Goal: Information Seeking & Learning: Learn about a topic

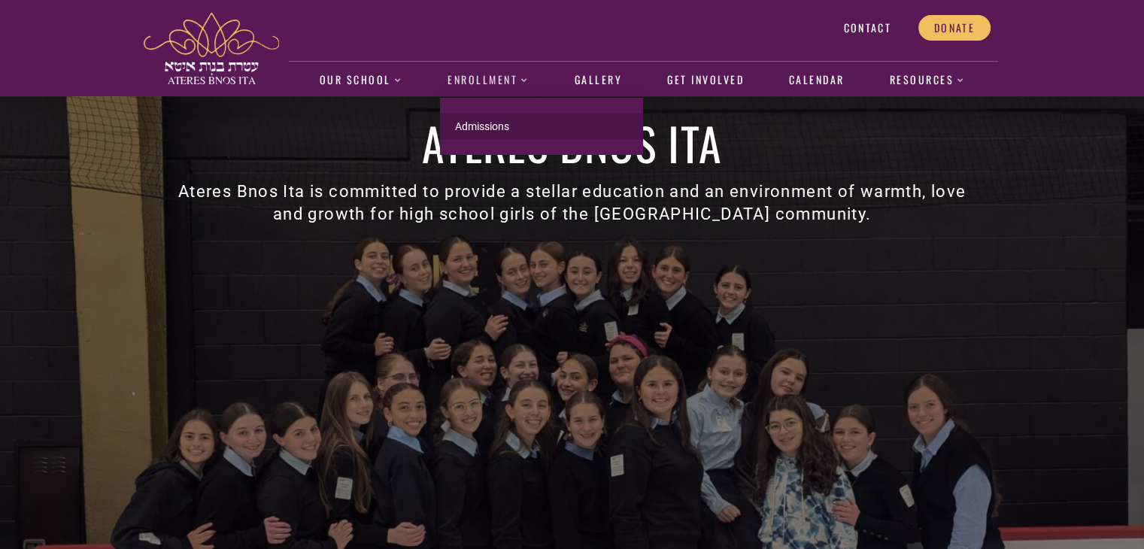
click at [493, 122] on link "Admissions" at bounding box center [541, 126] width 203 height 27
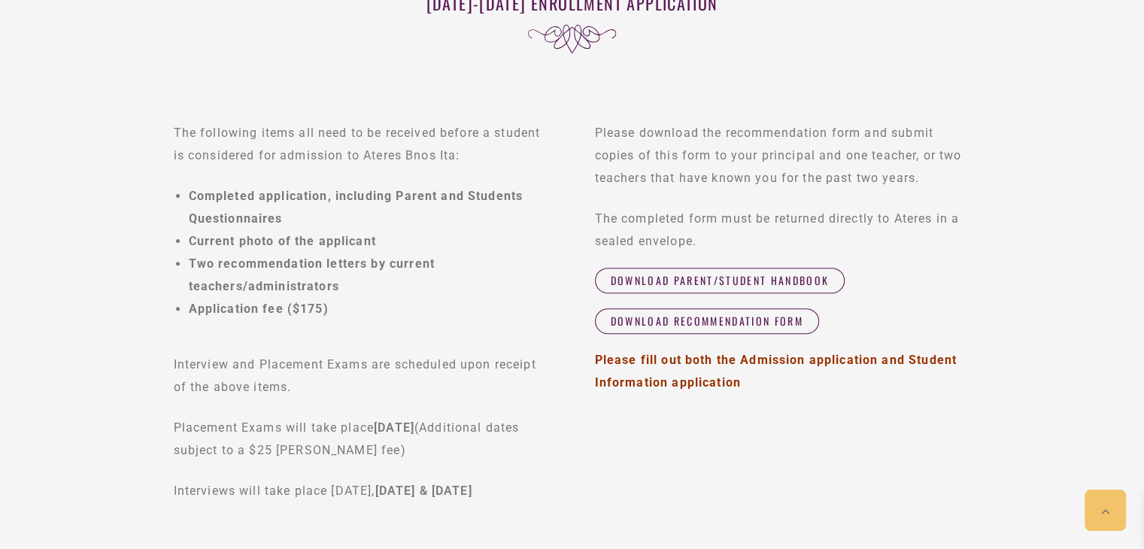
scroll to position [460, 0]
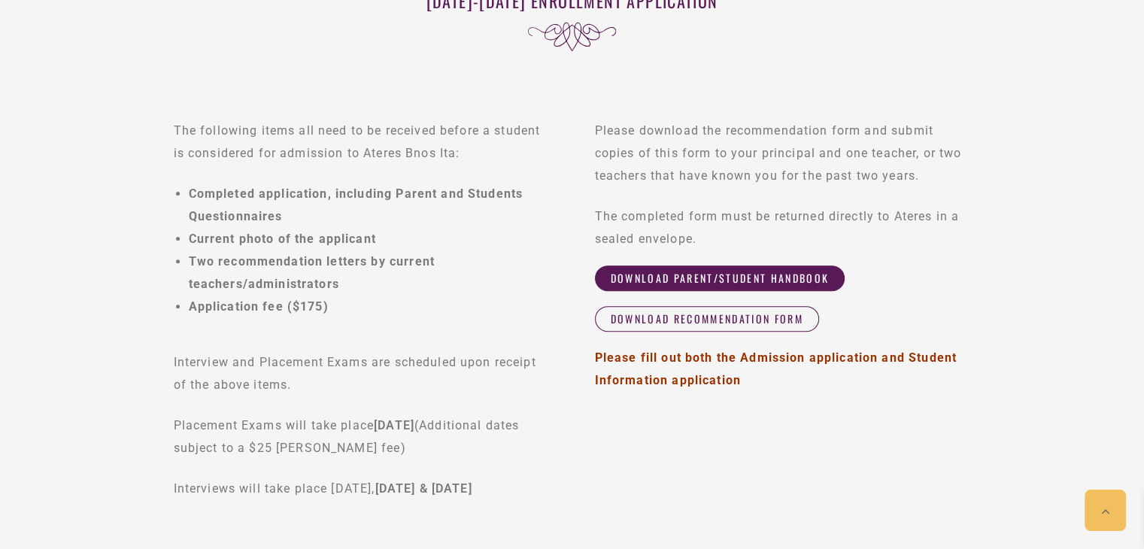
click at [660, 278] on span "Download Parent/Student Handbook" at bounding box center [720, 279] width 219 height 14
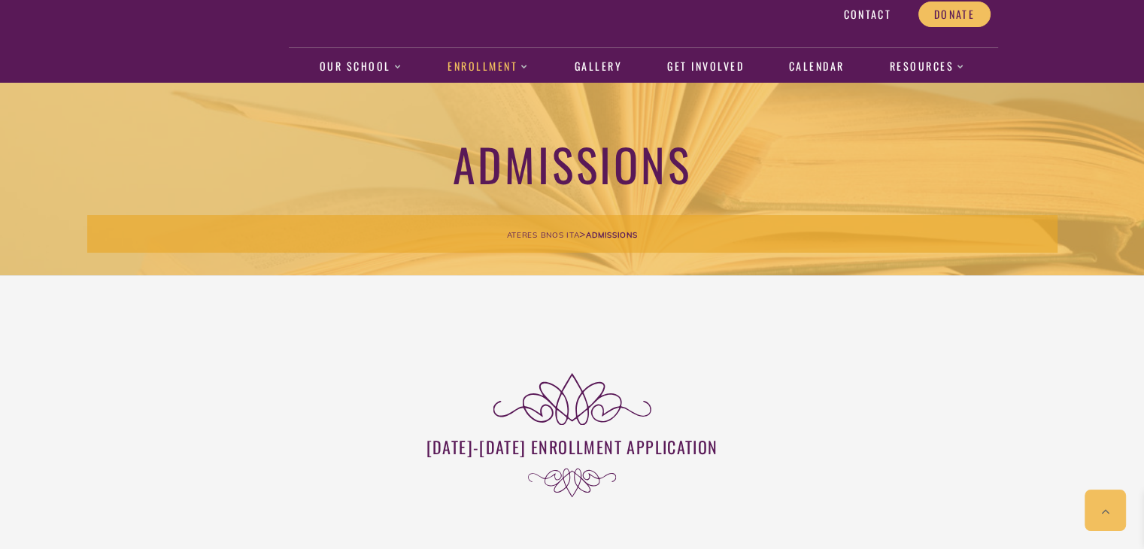
scroll to position [0, 0]
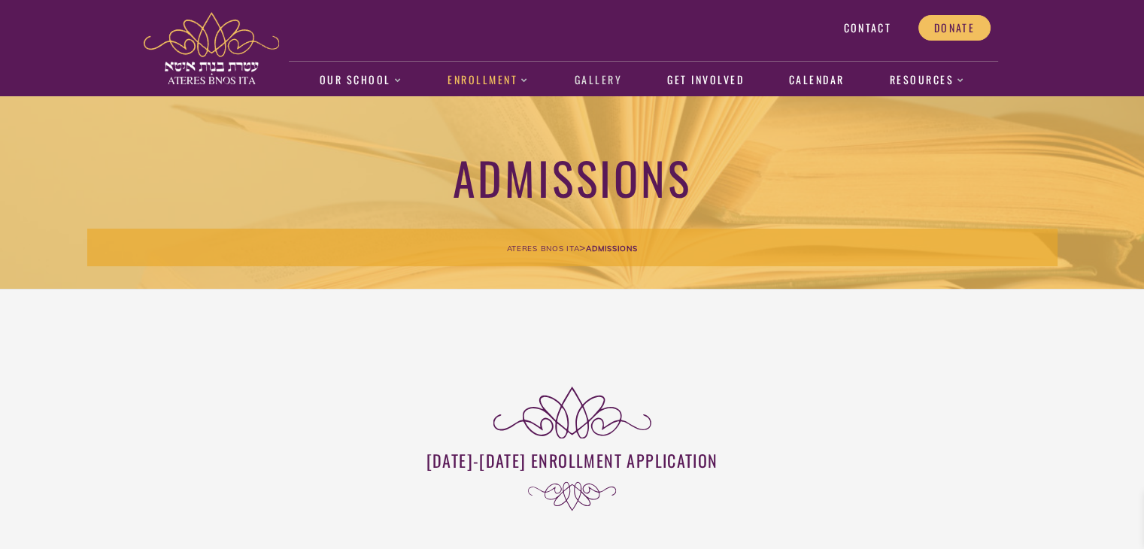
click at [599, 80] on link "Gallery" at bounding box center [597, 80] width 63 height 35
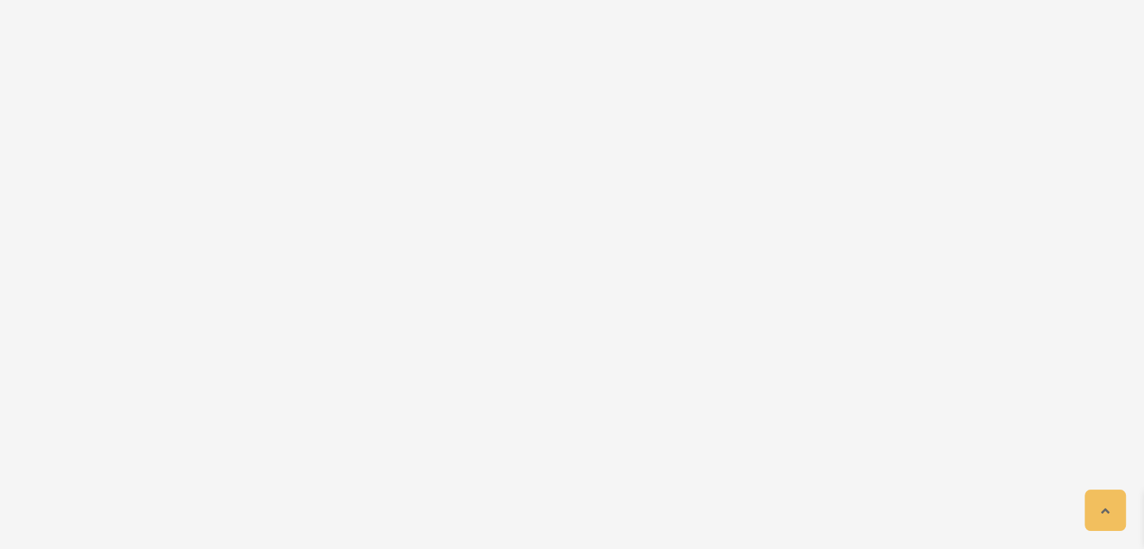
scroll to position [2560, 0]
